Goal: Task Accomplishment & Management: Complete application form

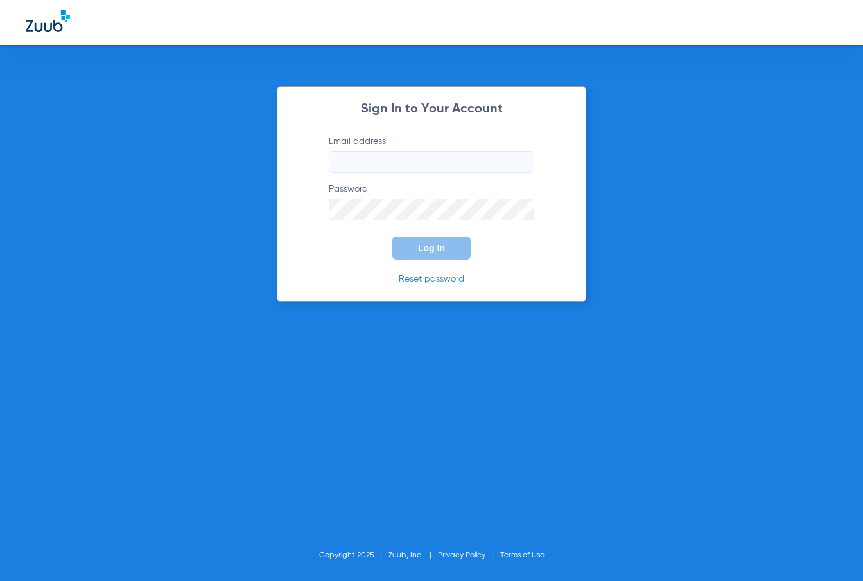
type input "[EMAIL_ADDRESS][DOMAIN_NAME]"
click at [434, 248] on span "Log In" at bounding box center [431, 248] width 27 height 10
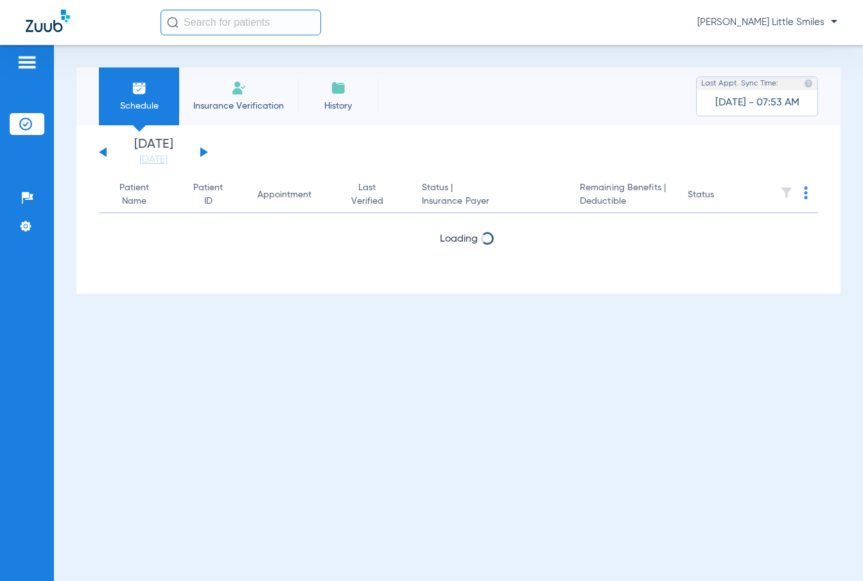
click at [267, 108] on span "Insurance Verification" at bounding box center [239, 106] width 100 height 13
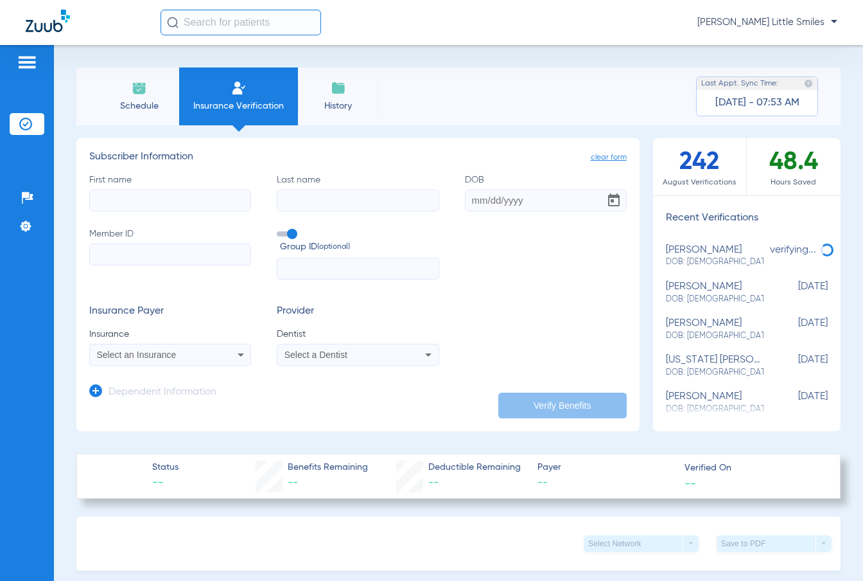
click at [188, 207] on input "First name" at bounding box center [170, 201] width 162 height 22
type input "Pride"
type input "[PERSON_NAME]"
click at [499, 206] on input "DOB" at bounding box center [546, 201] width 162 height 22
type input "[DATE]"
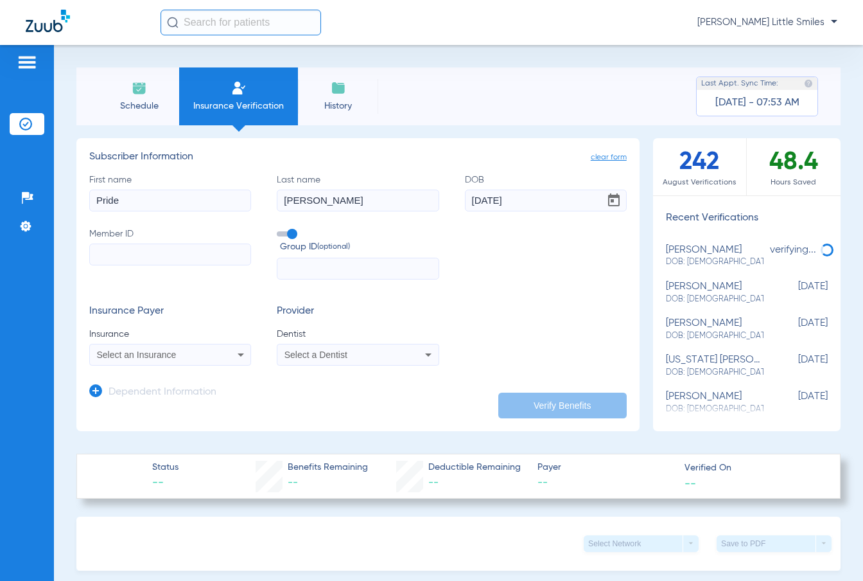
click at [126, 261] on input "Member ID" at bounding box center [170, 254] width 162 height 22
paste input "232376333"
type input "232376333"
click at [234, 353] on icon at bounding box center [240, 354] width 15 height 15
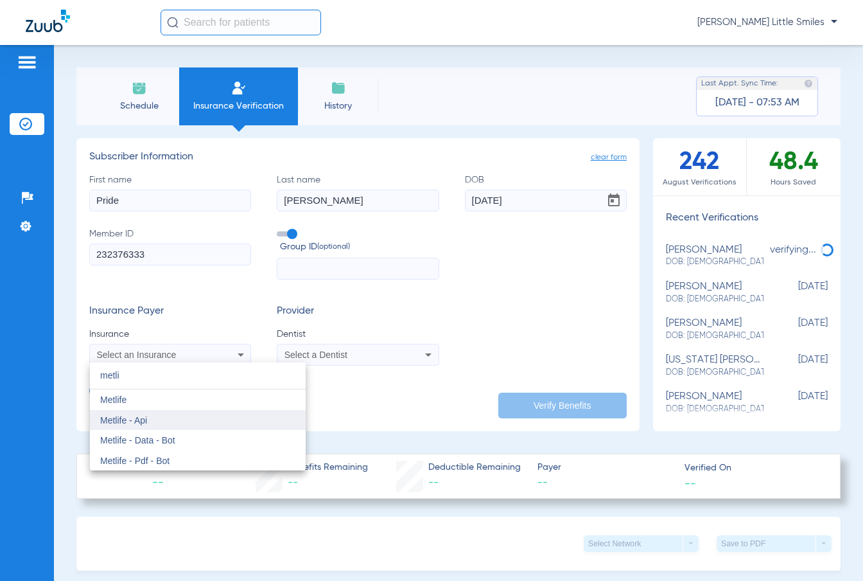
type input "metli"
drag, startPoint x: 160, startPoint y: 412, endPoint x: 153, endPoint y: 418, distance: 9.1
click at [153, 418] on mat-option "Metlife - Api" at bounding box center [198, 420] width 216 height 21
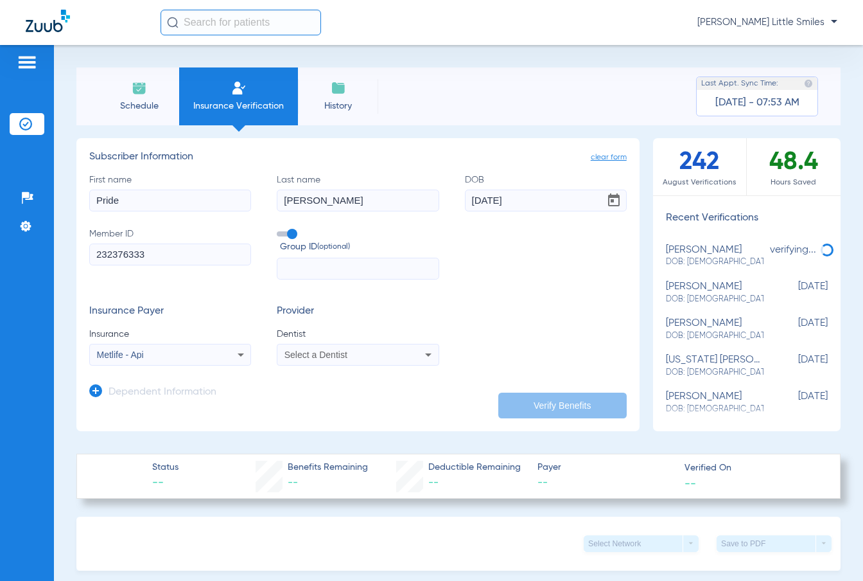
click at [371, 363] on mat-select "Select a Dentist" at bounding box center [358, 355] width 162 height 22
click at [376, 353] on div "Select a Dentist" at bounding box center [344, 354] width 118 height 9
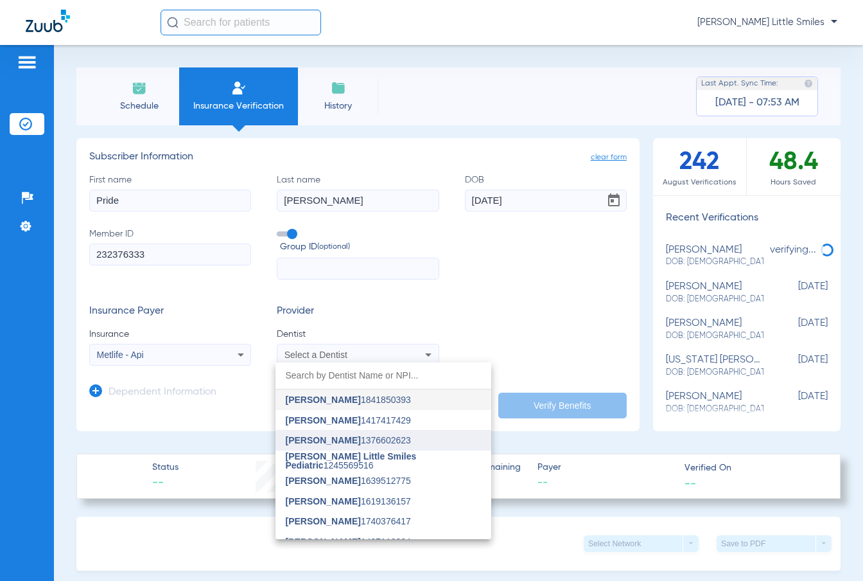
click at [349, 448] on mat-option "[PERSON_NAME] 1376602623" at bounding box center [384, 440] width 216 height 21
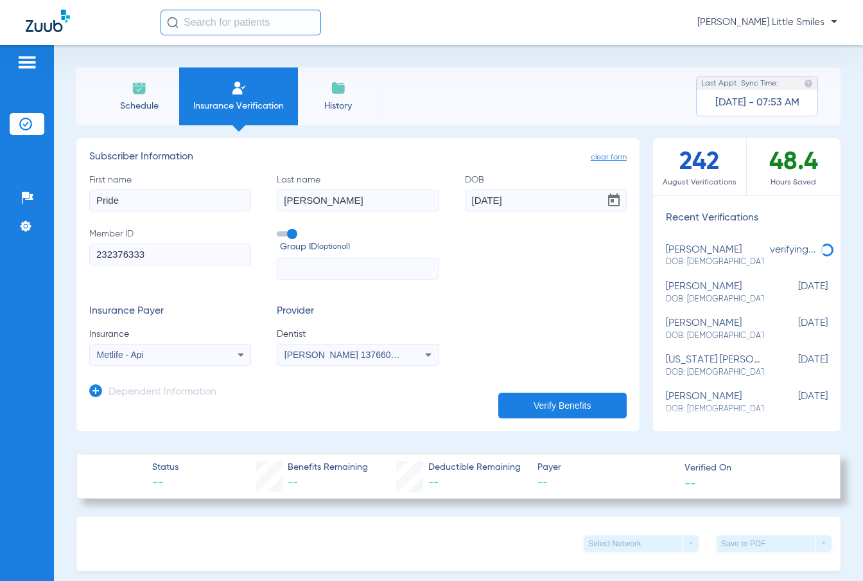
click at [100, 393] on icon at bounding box center [95, 390] width 13 height 13
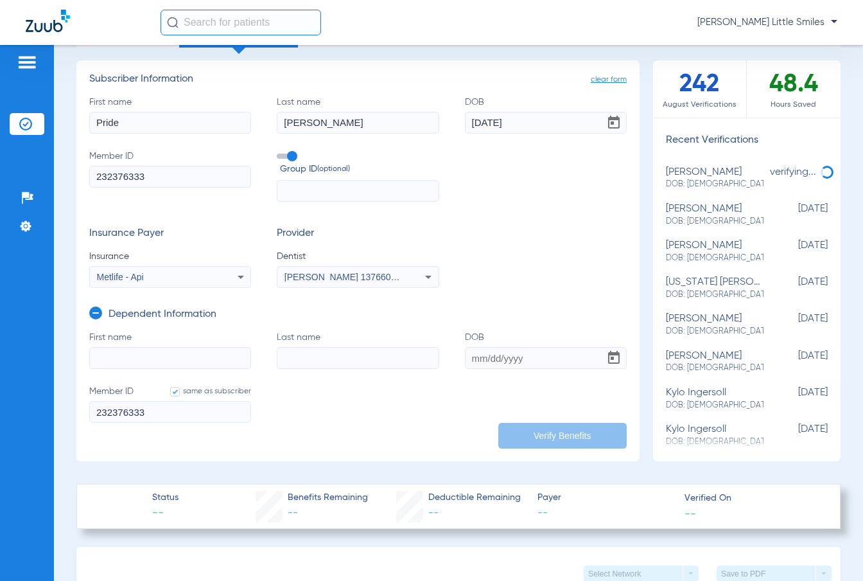
scroll to position [107, 0]
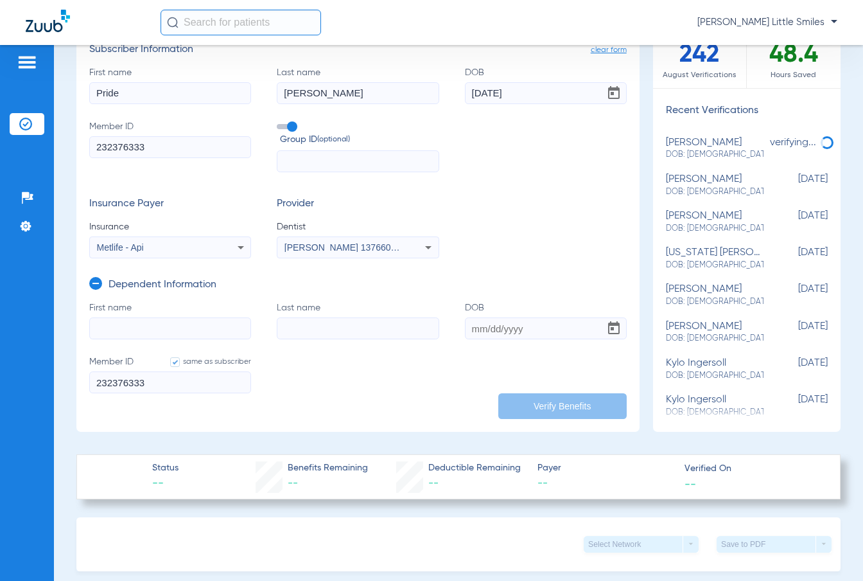
click at [155, 336] on input "First name" at bounding box center [170, 328] width 162 height 22
type input "[PERSON_NAME]"
click at [481, 333] on input "DOB" at bounding box center [546, 328] width 162 height 22
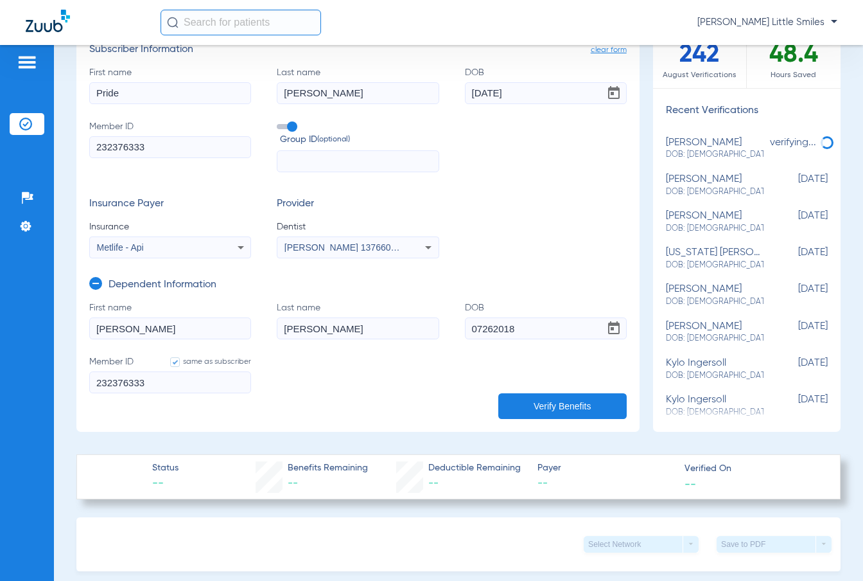
type input "[DATE]"
click at [546, 94] on input "[DATE]" at bounding box center [546, 93] width 162 height 22
drag, startPoint x: 536, startPoint y: 89, endPoint x: 383, endPoint y: 84, distance: 153.0
click at [383, 84] on div "First name Pride Last name [PERSON_NAME] DOB [DEMOGRAPHIC_DATA] Member ID 23237…" at bounding box center [358, 119] width 538 height 107
type input "[DATE]"
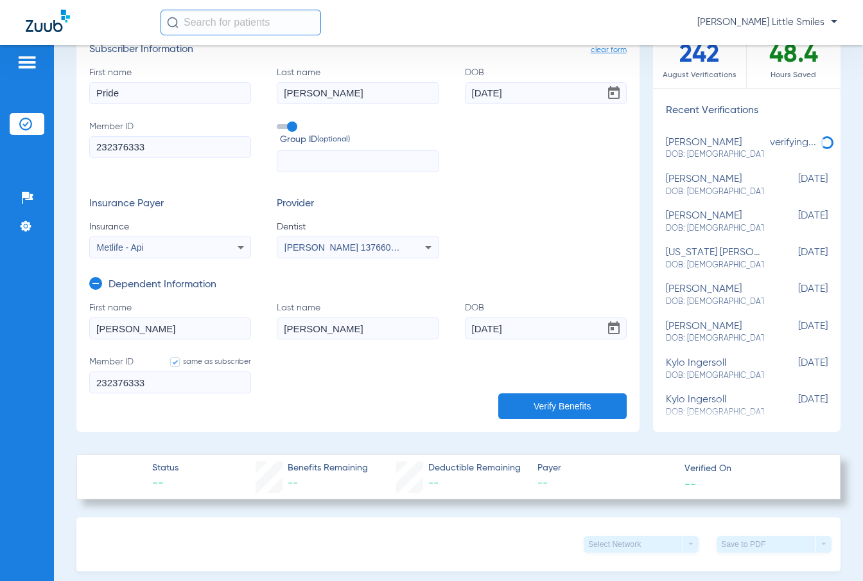
click at [547, 410] on button "Verify Benefits" at bounding box center [563, 406] width 128 height 26
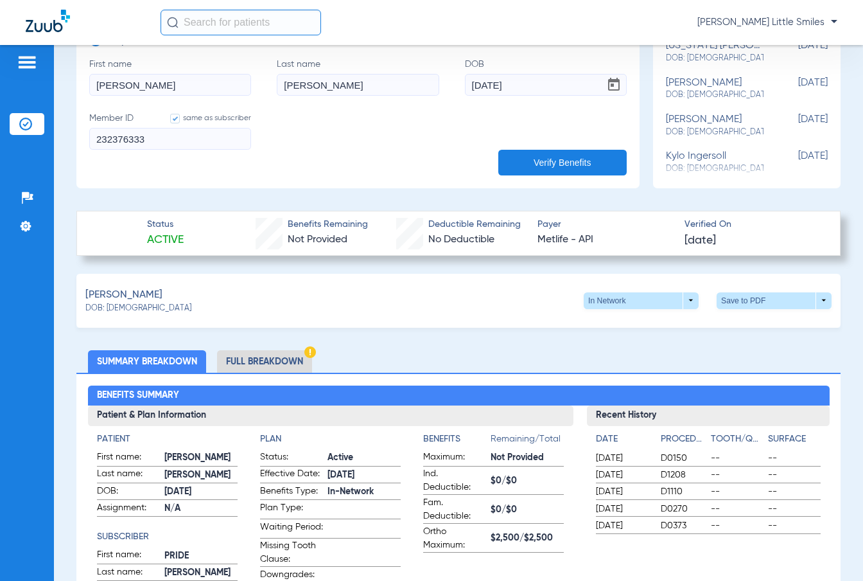
scroll to position [428, 0]
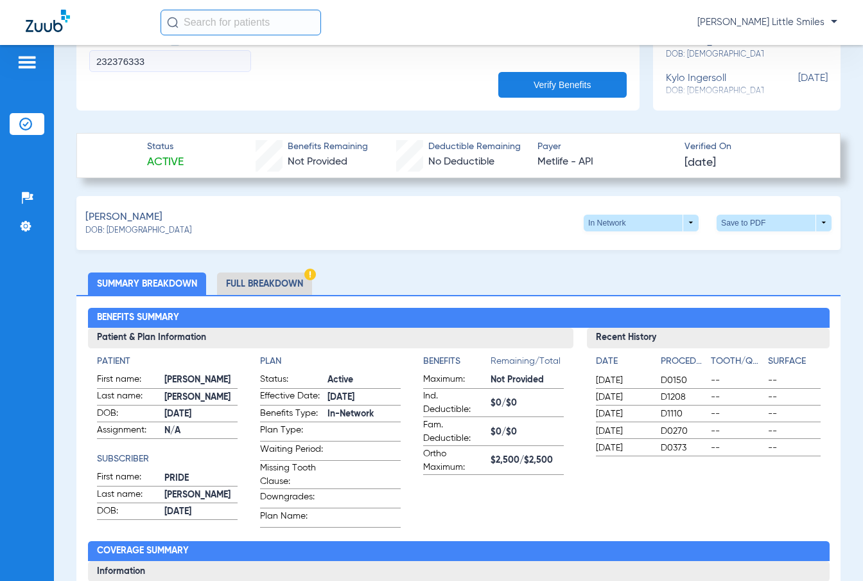
click at [236, 283] on li "Full Breakdown" at bounding box center [264, 283] width 95 height 22
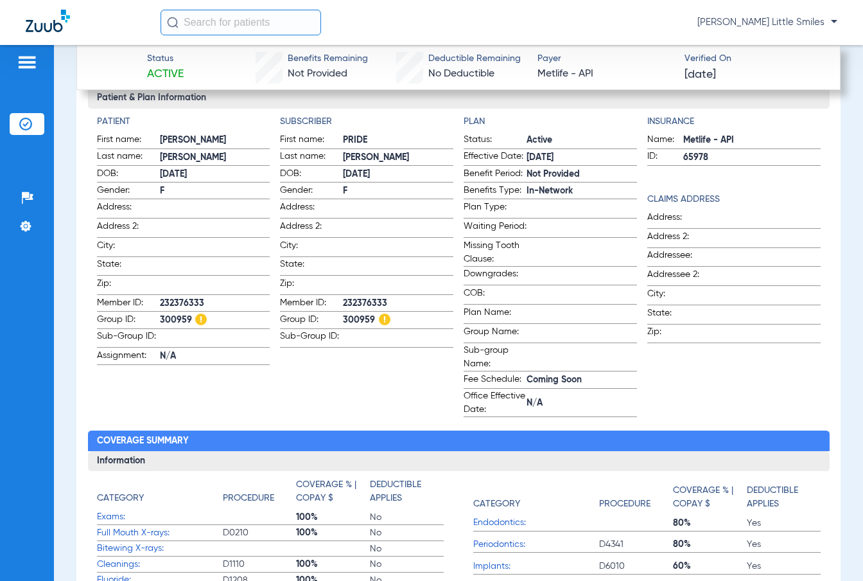
scroll to position [642, 0]
